Goal: Information Seeking & Learning: Learn about a topic

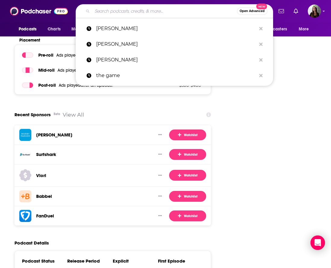
click at [115, 14] on input "Search podcasts, credits, & more..." at bounding box center [164, 11] width 145 height 10
paste input "Filmmaking Conversations with [PERSON_NAME]"
type input "Filmmaking Conversations with [PERSON_NAME]"
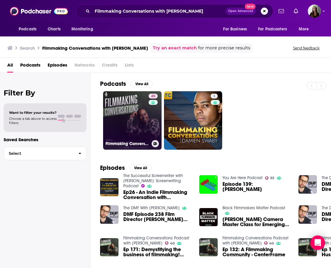
click at [126, 121] on link "40 Filmmaking Conversations Podcast with [PERSON_NAME]" at bounding box center [132, 120] width 58 height 58
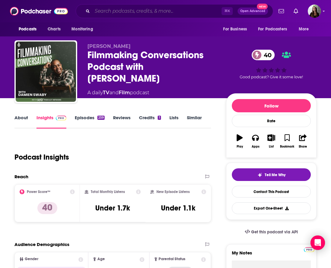
click at [151, 15] on input "Search podcasts, credits, & more..." at bounding box center [156, 11] width 129 height 10
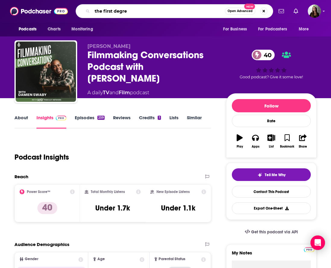
type input "the first degree"
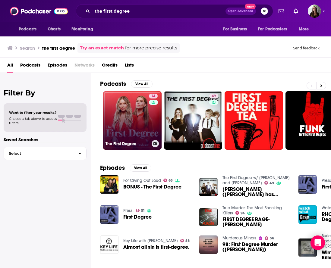
click at [125, 107] on link "74 The First Degree" at bounding box center [132, 120] width 58 height 58
